Goal: Transaction & Acquisition: Purchase product/service

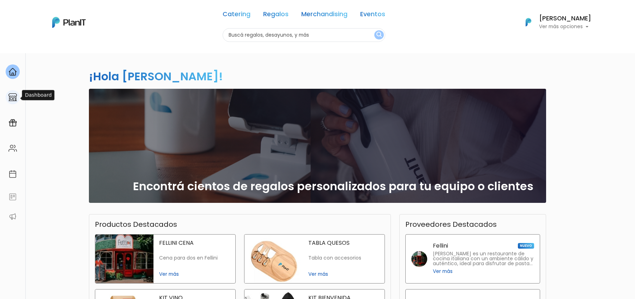
click at [15, 94] on img at bounding box center [12, 97] width 8 height 8
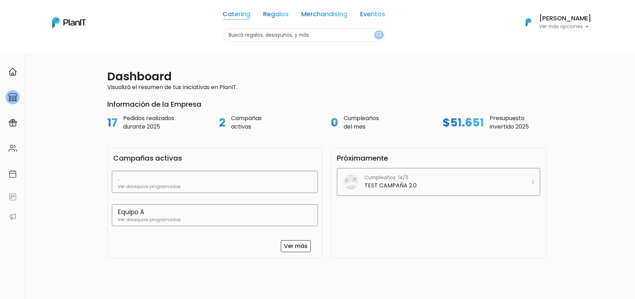
click at [238, 14] on link "Catering" at bounding box center [236, 15] width 28 height 8
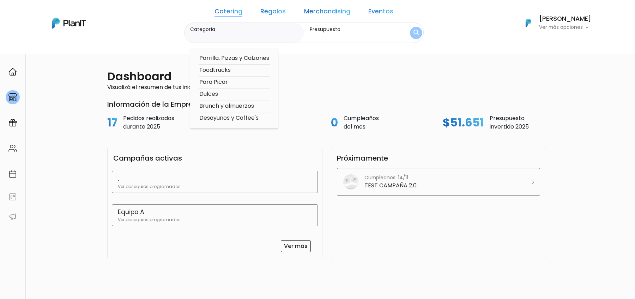
click at [271, 14] on link "Regalos" at bounding box center [272, 12] width 25 height 8
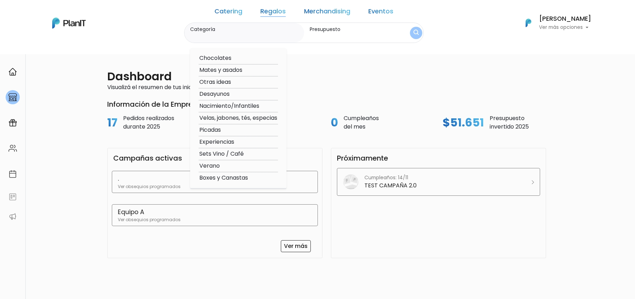
click at [240, 105] on option "Nacimiento/Infantiles" at bounding box center [237, 106] width 79 height 9
type input "Nacimiento/Infantiles"
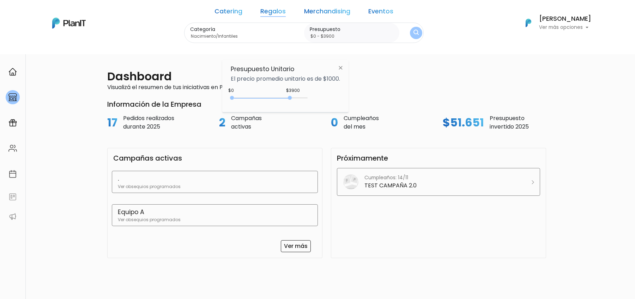
click at [291, 99] on div "0 : 3900 0 3900" at bounding box center [270, 99] width 74 height 7
type input "$0 - $4450"
click at [299, 99] on div "0 : 3900 0 3900" at bounding box center [270, 99] width 74 height 7
click at [413, 31] on img "submit" at bounding box center [415, 33] width 5 height 7
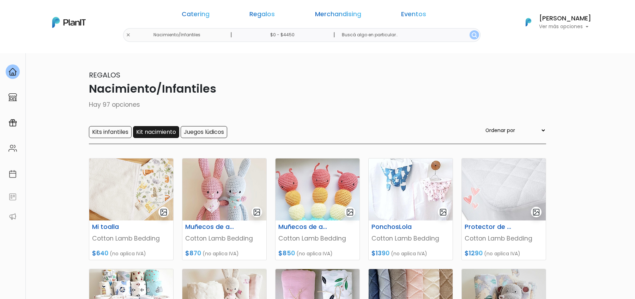
click at [162, 133] on input "Kit nacimiento" at bounding box center [156, 132] width 46 height 12
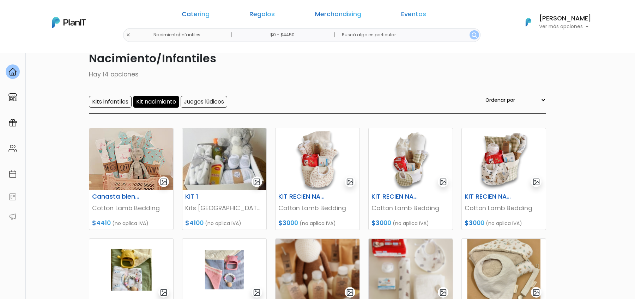
scroll to position [33, 0]
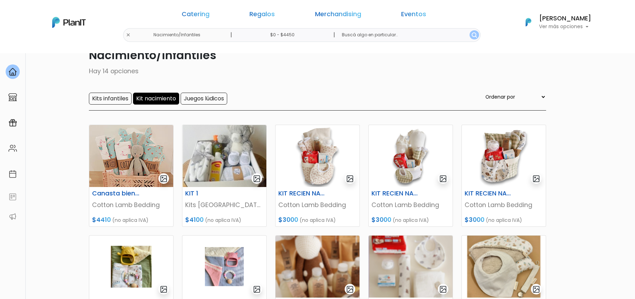
click at [166, 93] on input "Kit nacimiento" at bounding box center [156, 99] width 46 height 12
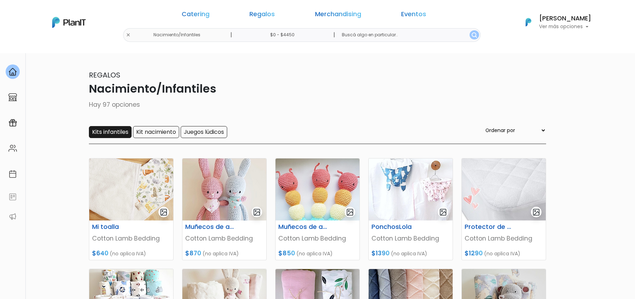
click at [116, 132] on input "Kits infantiles" at bounding box center [110, 132] width 43 height 12
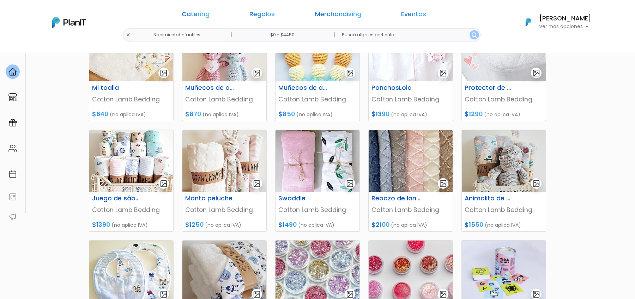
scroll to position [60, 0]
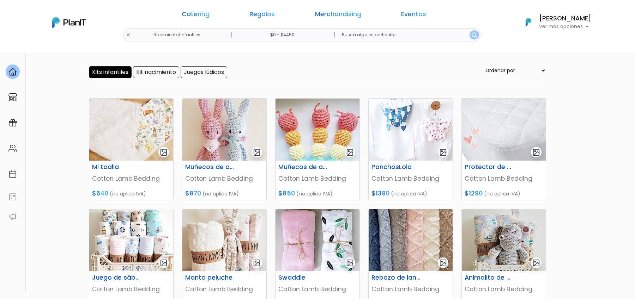
click at [117, 75] on input "Kits infantiles" at bounding box center [110, 72] width 43 height 12
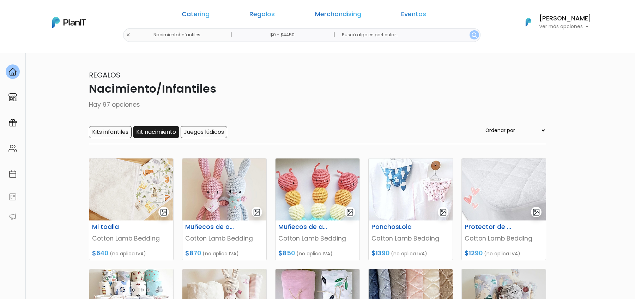
click at [168, 132] on input "Kit nacimiento" at bounding box center [156, 132] width 46 height 12
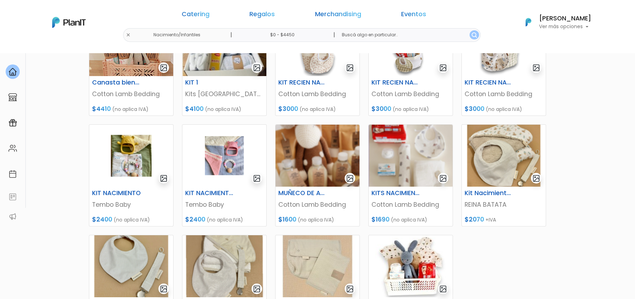
scroll to position [147, 0]
